Goal: Navigation & Orientation: Find specific page/section

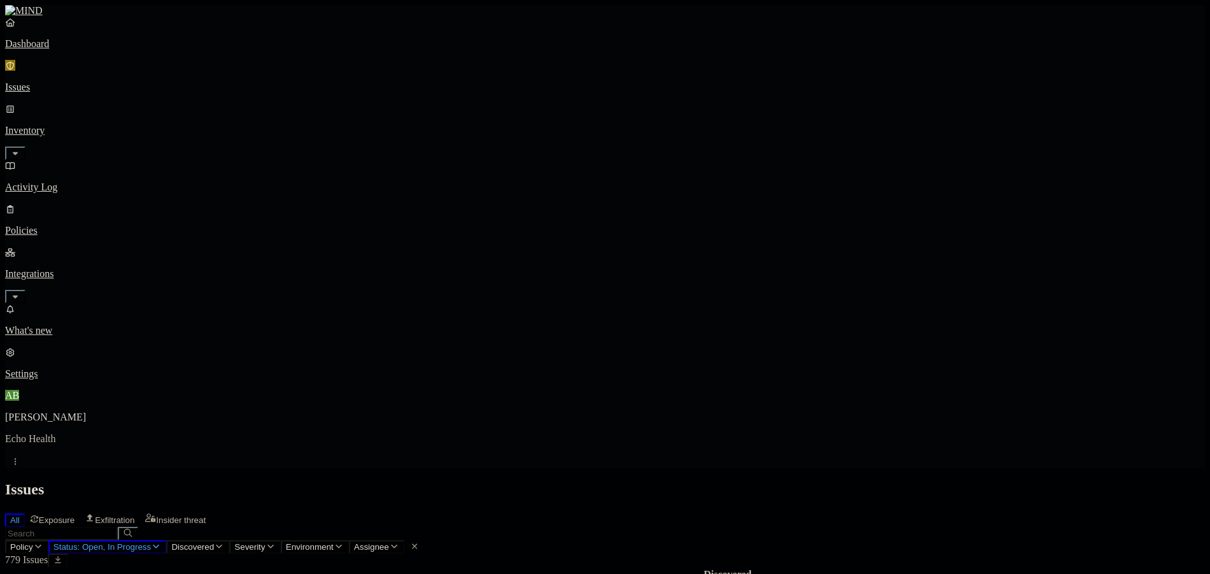
click at [71, 225] on p "Policies" at bounding box center [604, 230] width 1199 height 11
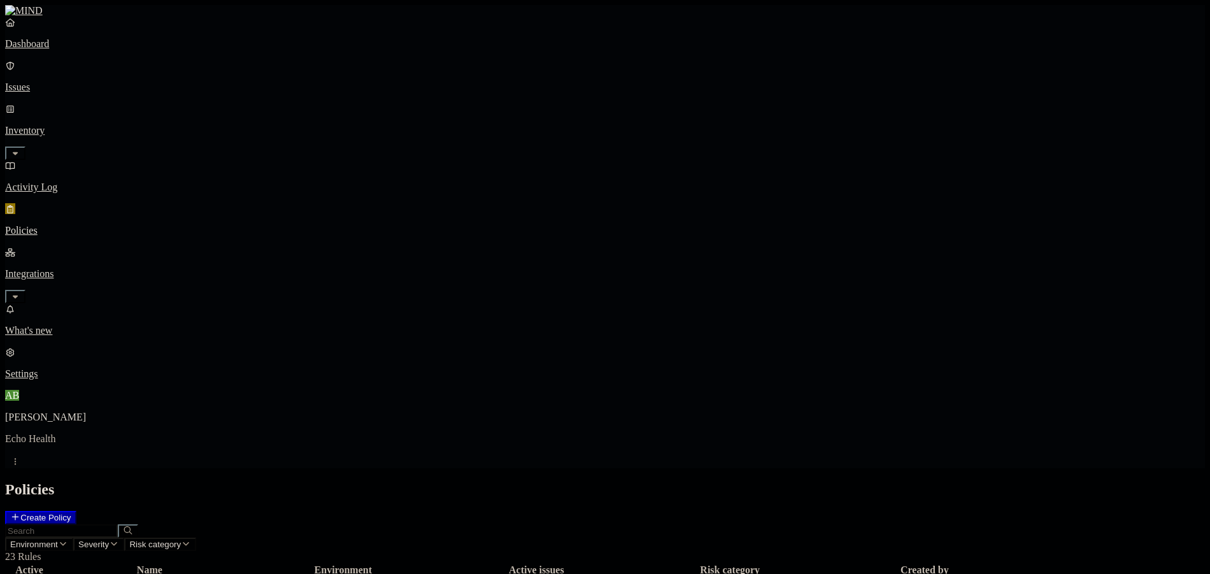
drag, startPoint x: 493, startPoint y: 276, endPoint x: 1000, endPoint y: 291, distance: 507.6
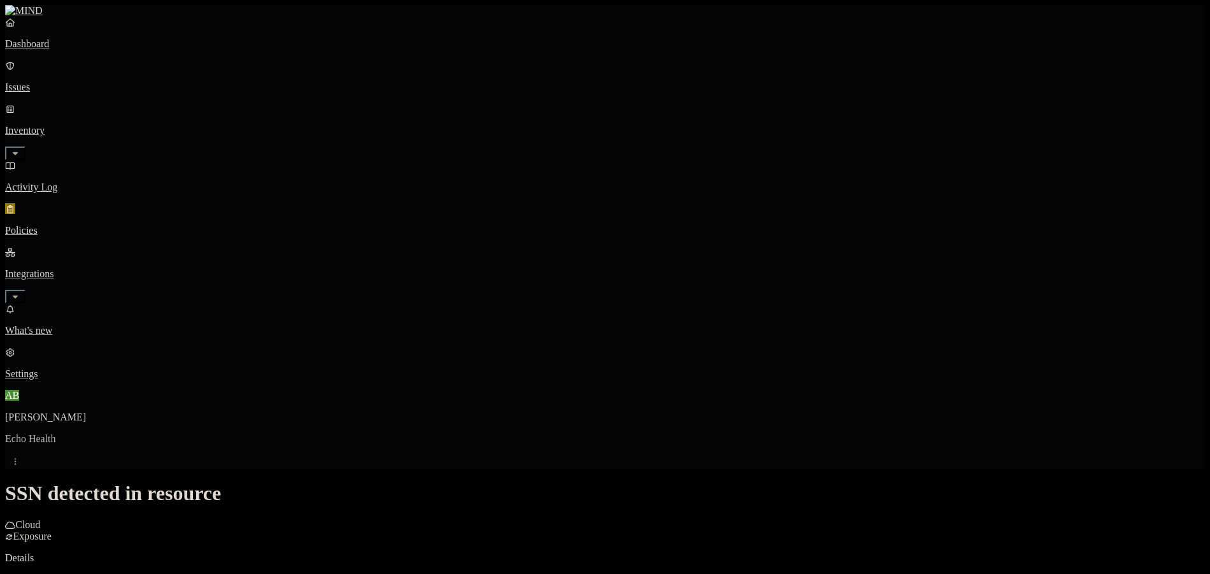
scroll to position [335, 0]
click at [554, 467] on html "Dashboard Issues Inventory Activity Log Policies Integrations What's new 4 Sett…" at bounding box center [605, 559] width 1210 height 1119
click at [945, 420] on html "Dashboard Issues Inventory Activity Log Policies Integrations What's new 4 Sett…" at bounding box center [605, 559] width 1210 height 1119
click at [70, 50] on p "Dashboard" at bounding box center [604, 43] width 1199 height 11
